Goal: Task Accomplishment & Management: Manage account settings

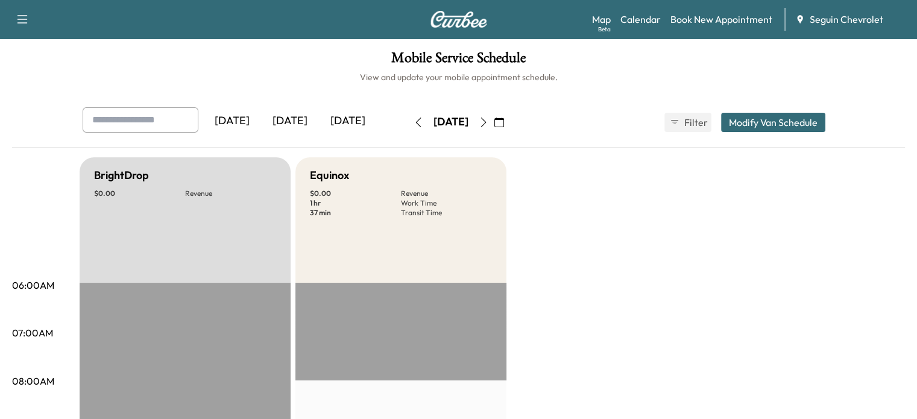
click at [261, 127] on div "[DATE]" at bounding box center [290, 121] width 58 height 28
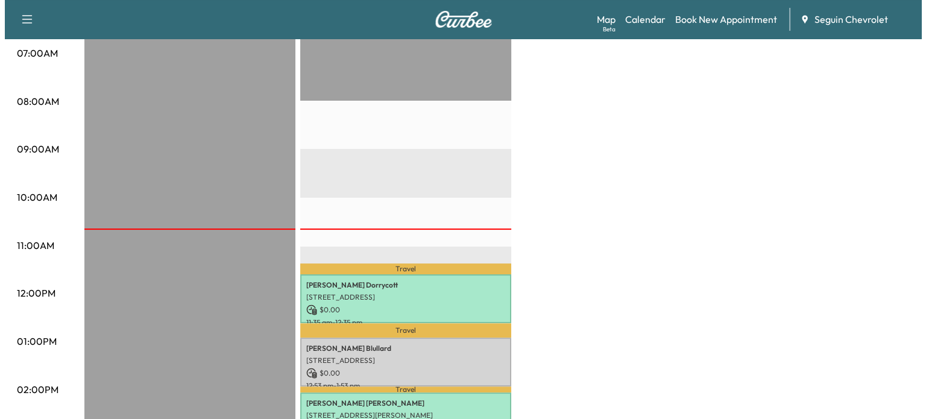
scroll to position [302, 0]
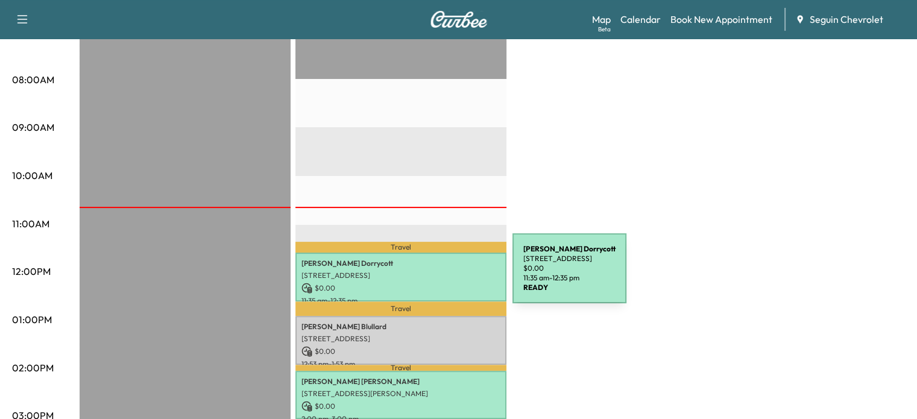
click at [422, 276] on p "[STREET_ADDRESS]" at bounding box center [401, 276] width 199 height 10
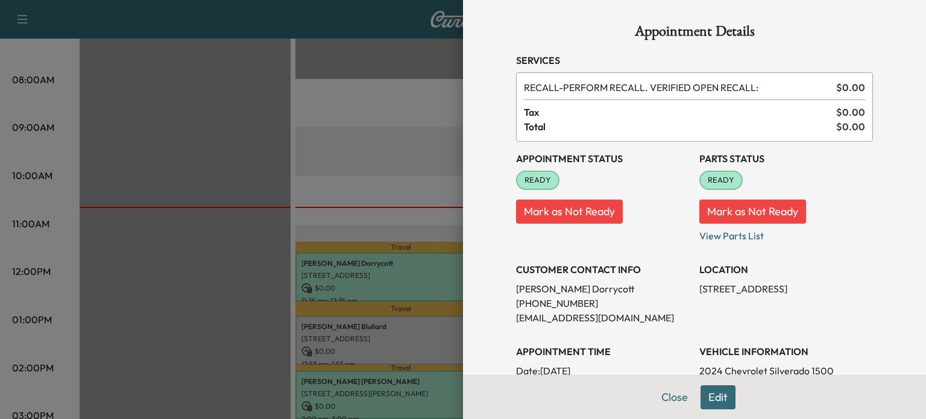
click at [382, 344] on div at bounding box center [463, 209] width 926 height 419
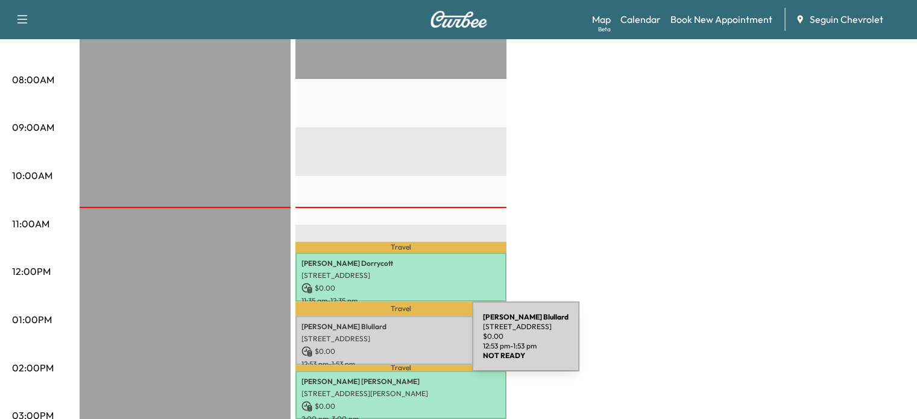
click at [382, 346] on p "$ 0.00" at bounding box center [401, 351] width 199 height 11
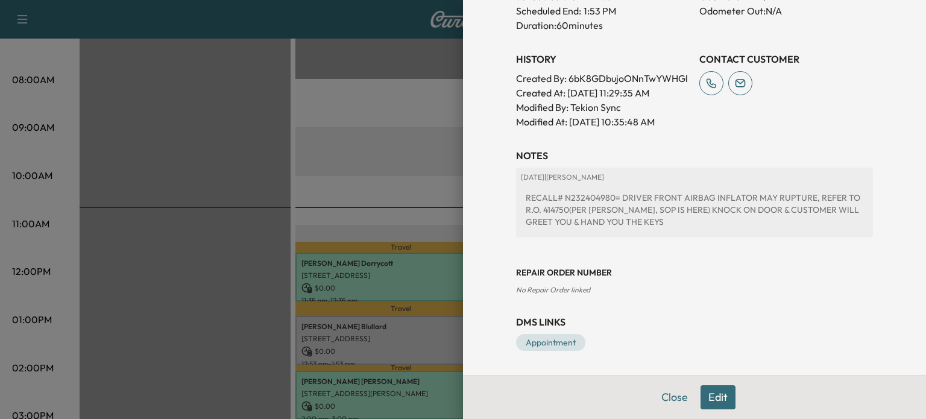
scroll to position [417, 0]
drag, startPoint x: 557, startPoint y: 197, endPoint x: 584, endPoint y: 192, distance: 27.0
click at [584, 192] on div "RECALL# N232404980= DRIVER FRONT AIRBAG INFLATOR MAY RUPTURE, REFER TO R.O. 414…" at bounding box center [694, 210] width 347 height 46
drag, startPoint x: 555, startPoint y: 197, endPoint x: 605, endPoint y: 195, distance: 50.1
click at [605, 195] on div "RECALL# N232404980= DRIVER FRONT AIRBAG INFLATOR MAY RUPTURE, REFER TO R.O. 414…" at bounding box center [694, 210] width 347 height 46
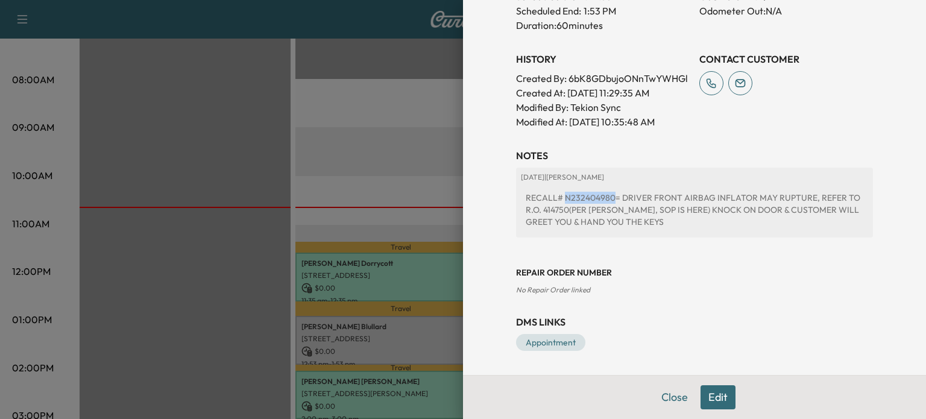
copy div "N232404980"
click at [577, 255] on div "Repair Order number No Repair Order linked" at bounding box center [694, 271] width 357 height 48
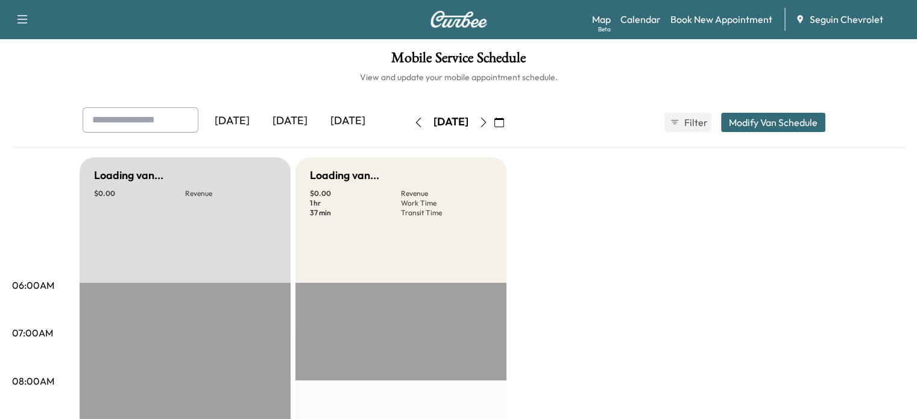
click at [261, 112] on div "[DATE]" at bounding box center [290, 121] width 58 height 28
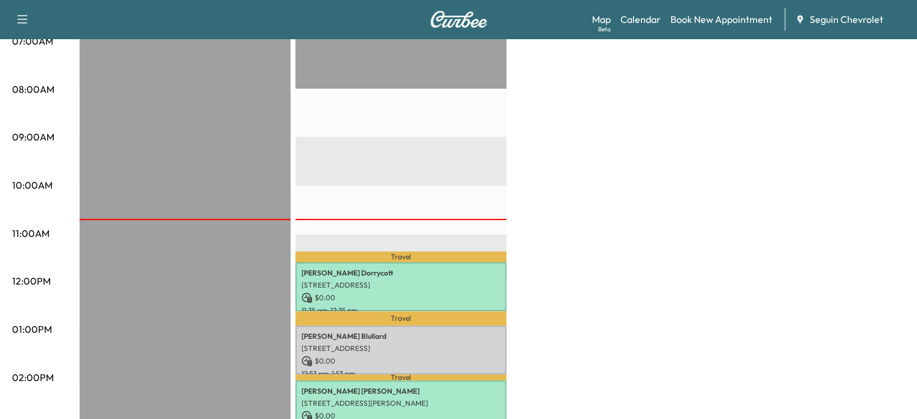
scroll to position [422, 0]
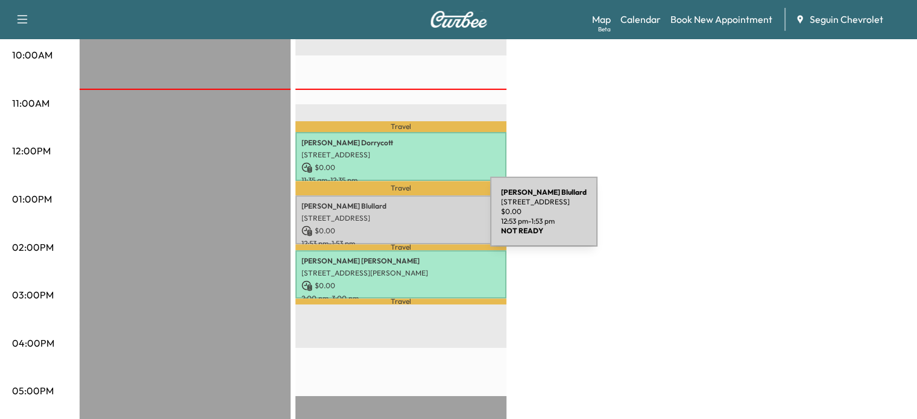
click at [400, 219] on div "[PERSON_NAME] [STREET_ADDRESS] $ 0.00 12:53 pm - 1:53 pm" at bounding box center [401, 219] width 211 height 49
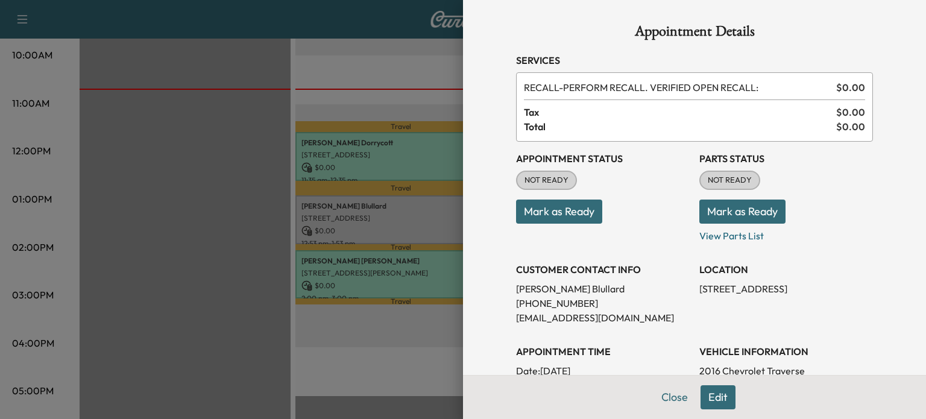
click at [400, 219] on div at bounding box center [463, 209] width 926 height 419
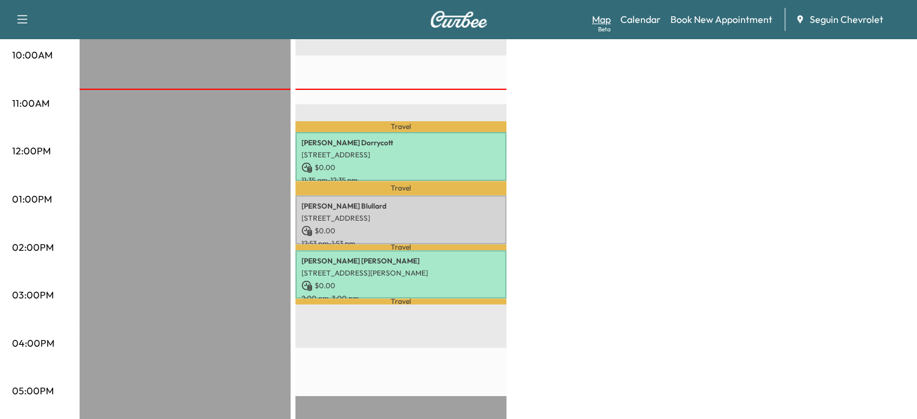
click at [594, 16] on link "Map Beta" at bounding box center [601, 19] width 19 height 14
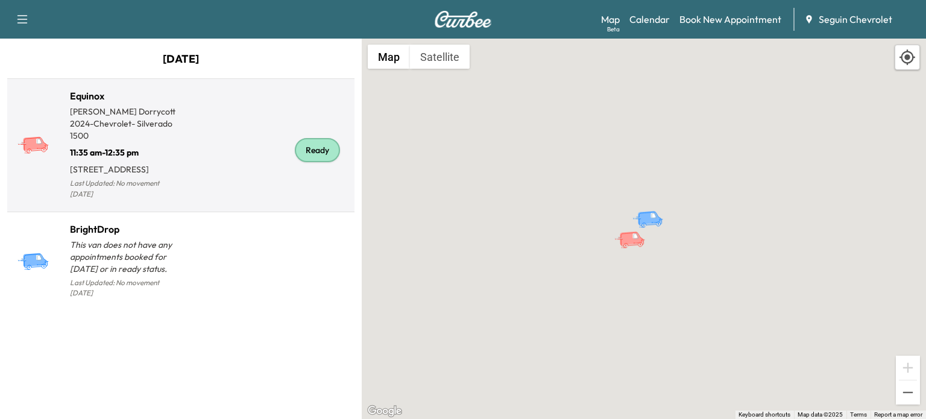
click at [189, 174] on div "Ready" at bounding box center [265, 150] width 169 height 104
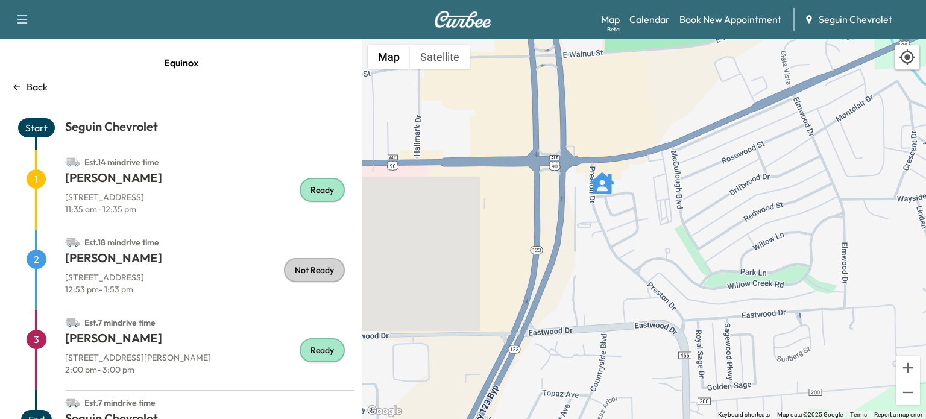
drag, startPoint x: 621, startPoint y: 221, endPoint x: 604, endPoint y: 284, distance: 65.0
click at [601, 299] on div "To activate drag with keyboard, press Alt + Enter. Once in keyboard drag state,…" at bounding box center [644, 229] width 564 height 381
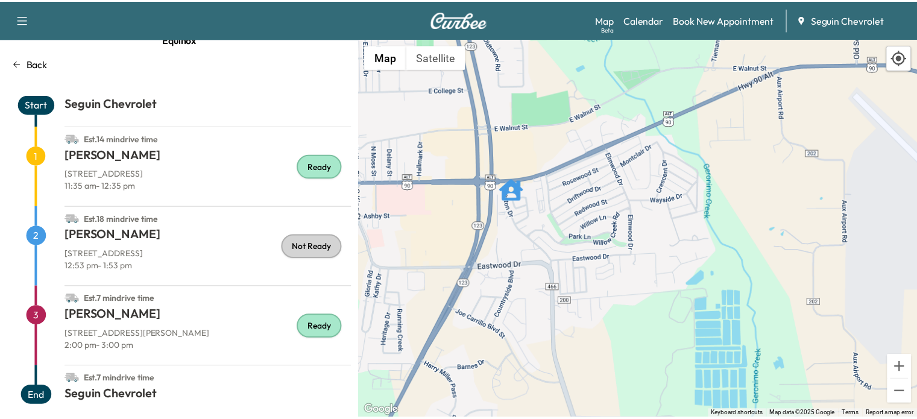
scroll to position [34, 0]
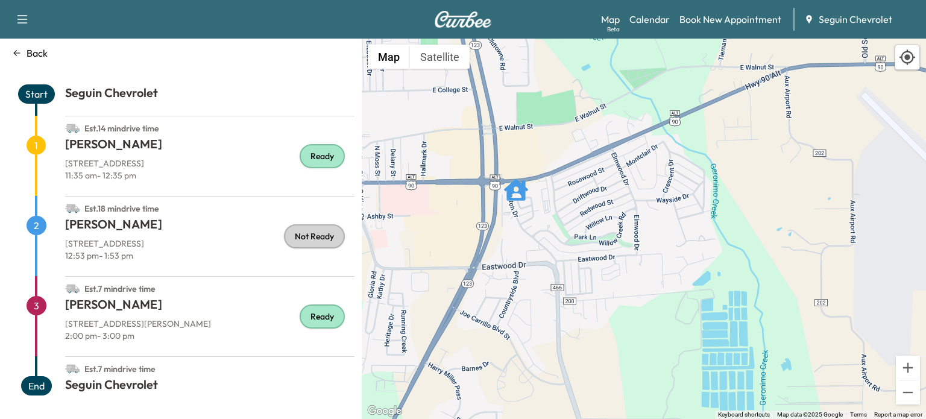
click at [159, 250] on p "12:53 pm - 1:53 pm" at bounding box center [209, 256] width 289 height 12
click at [9, 53] on div "Back" at bounding box center [180, 53] width 347 height 14
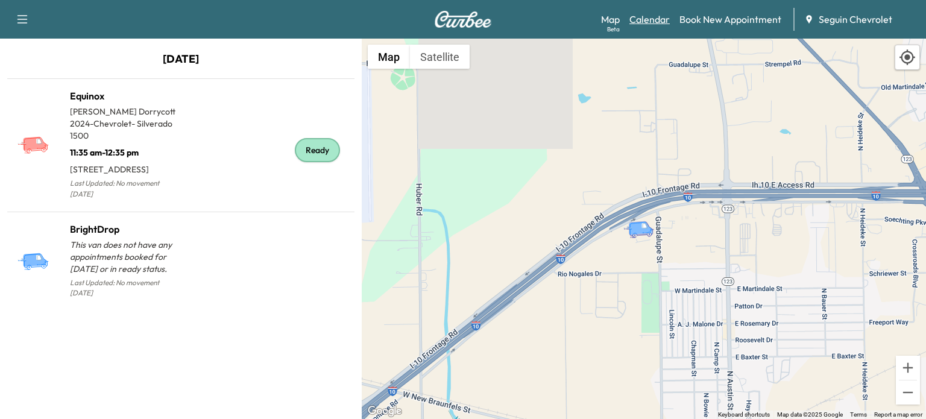
click at [653, 14] on link "Calendar" at bounding box center [650, 19] width 40 height 14
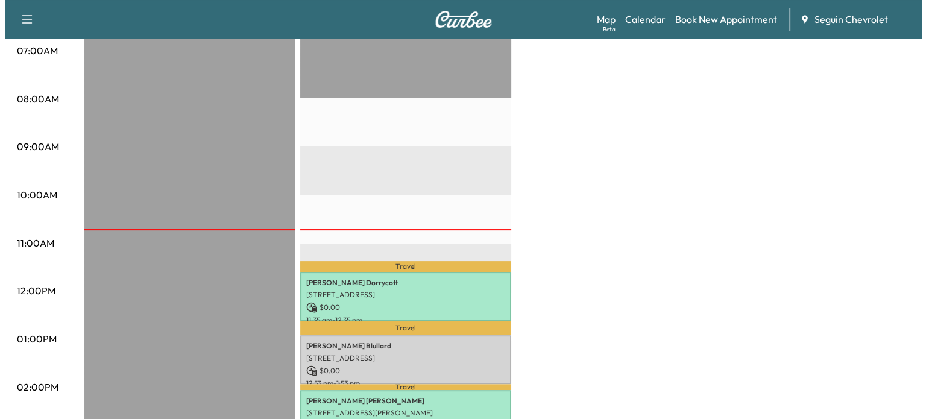
scroll to position [422, 0]
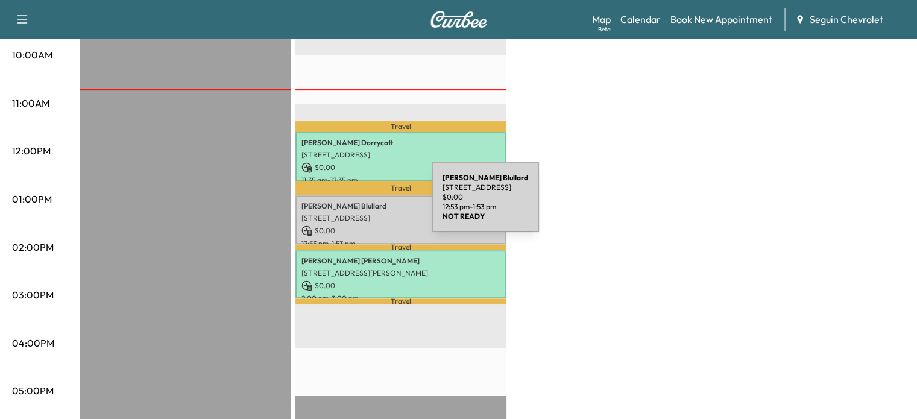
click at [340, 207] on div "[PERSON_NAME] [STREET_ADDRESS] $ 0.00 12:53 pm - 1:53 pm" at bounding box center [401, 219] width 211 height 49
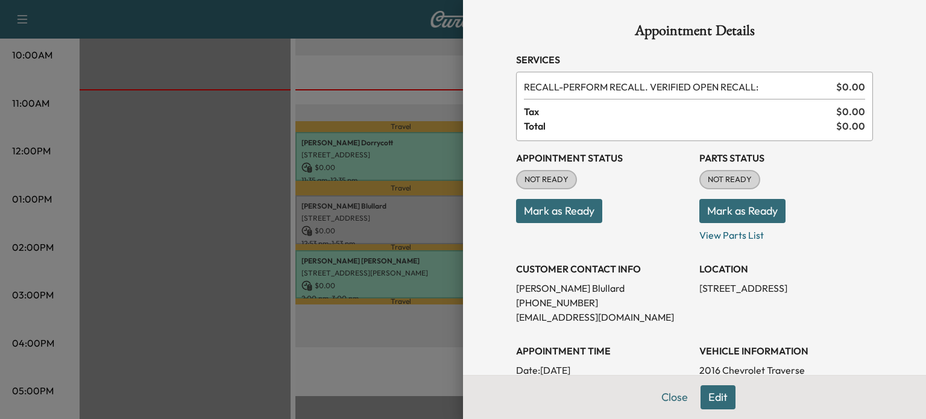
scroll to position [0, 0]
click at [722, 209] on button "Mark as Ready" at bounding box center [743, 212] width 86 height 24
click at [902, 19] on icon "close" at bounding box center [905, 22] width 6 height 6
click at [661, 388] on button "Close" at bounding box center [675, 397] width 42 height 24
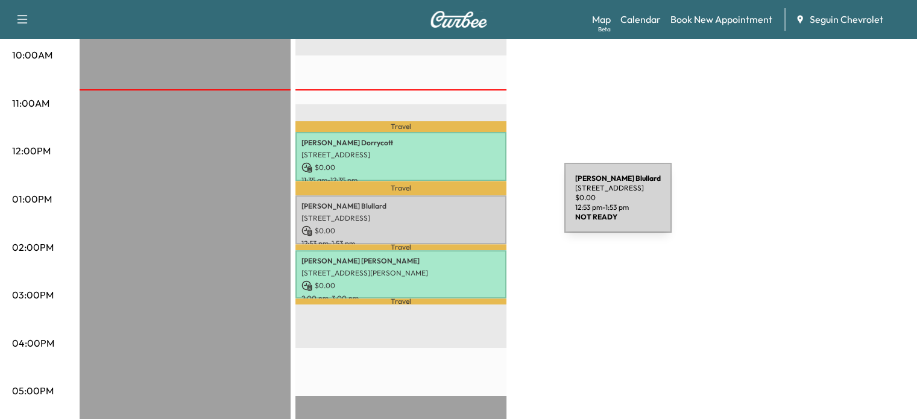
click at [431, 202] on p "[PERSON_NAME]" at bounding box center [401, 206] width 199 height 10
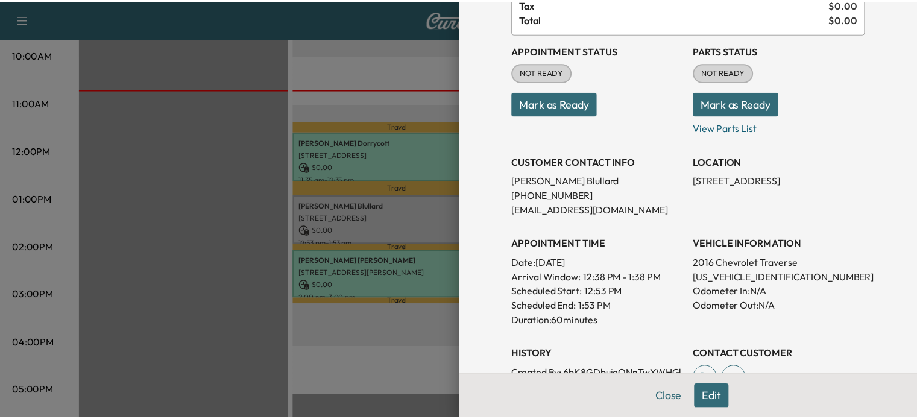
scroll to position [302, 0]
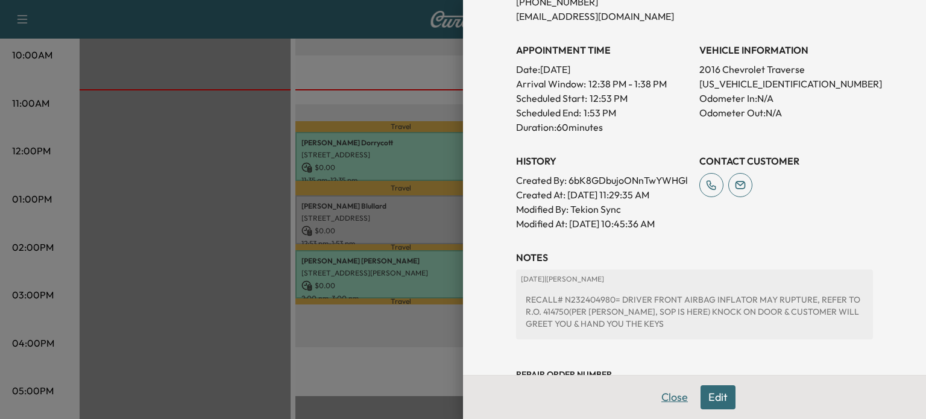
click at [654, 407] on button "Close" at bounding box center [675, 397] width 42 height 24
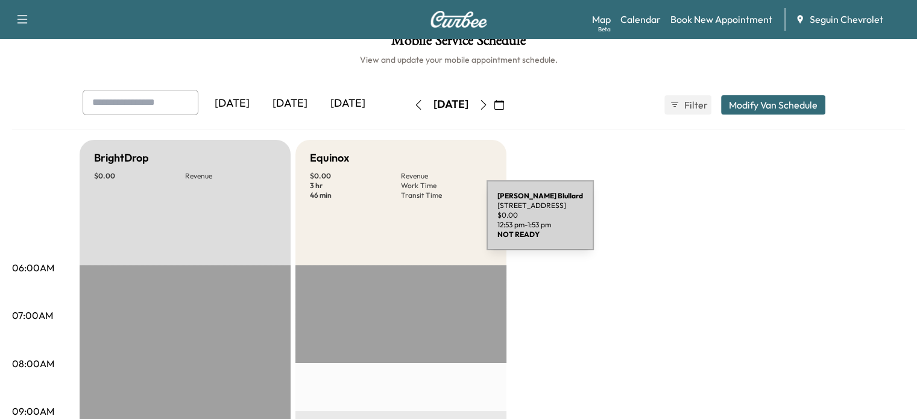
scroll to position [0, 0]
